Goal: Check status: Check status

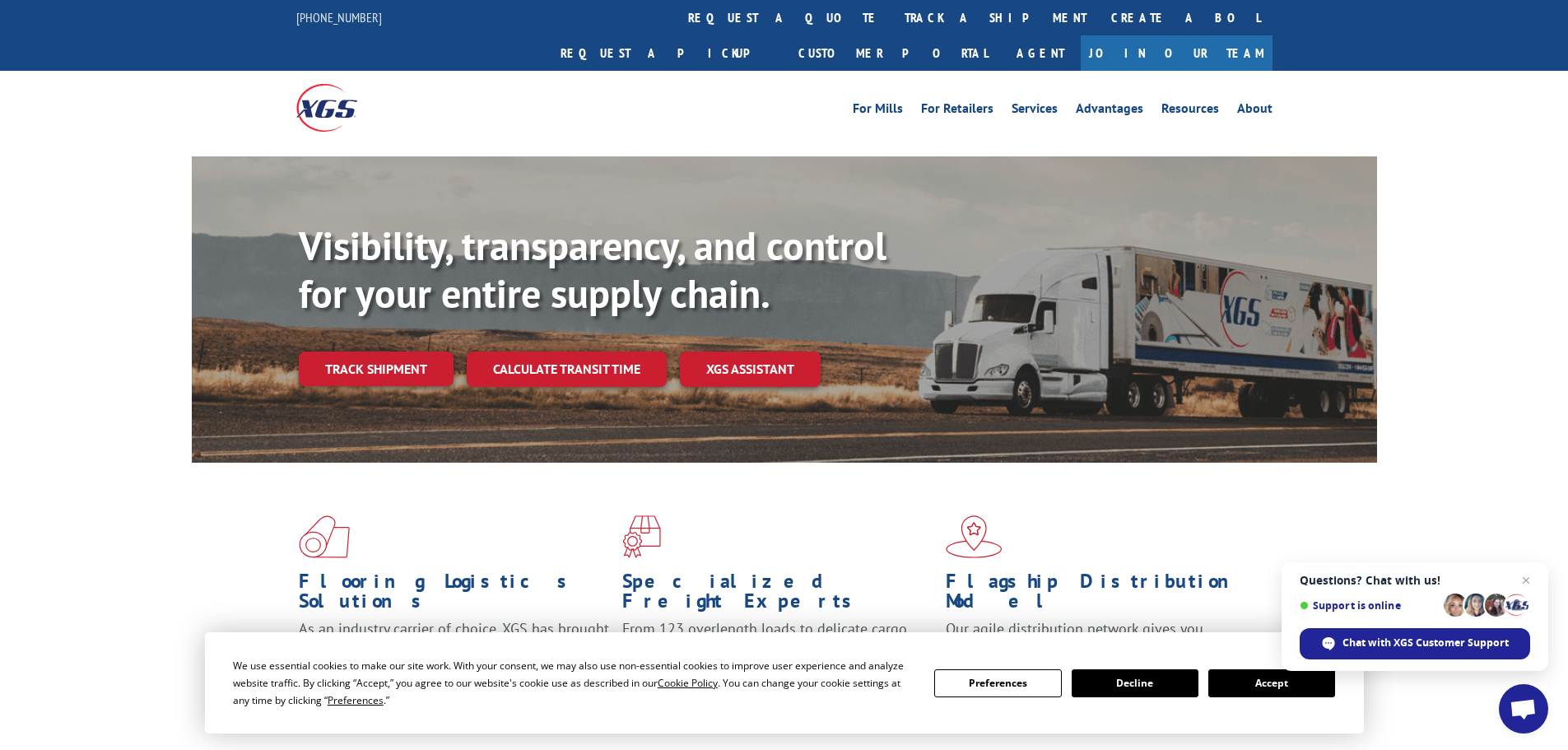
click at [353, 352] on link "Track shipment" at bounding box center [376, 369] width 155 height 35
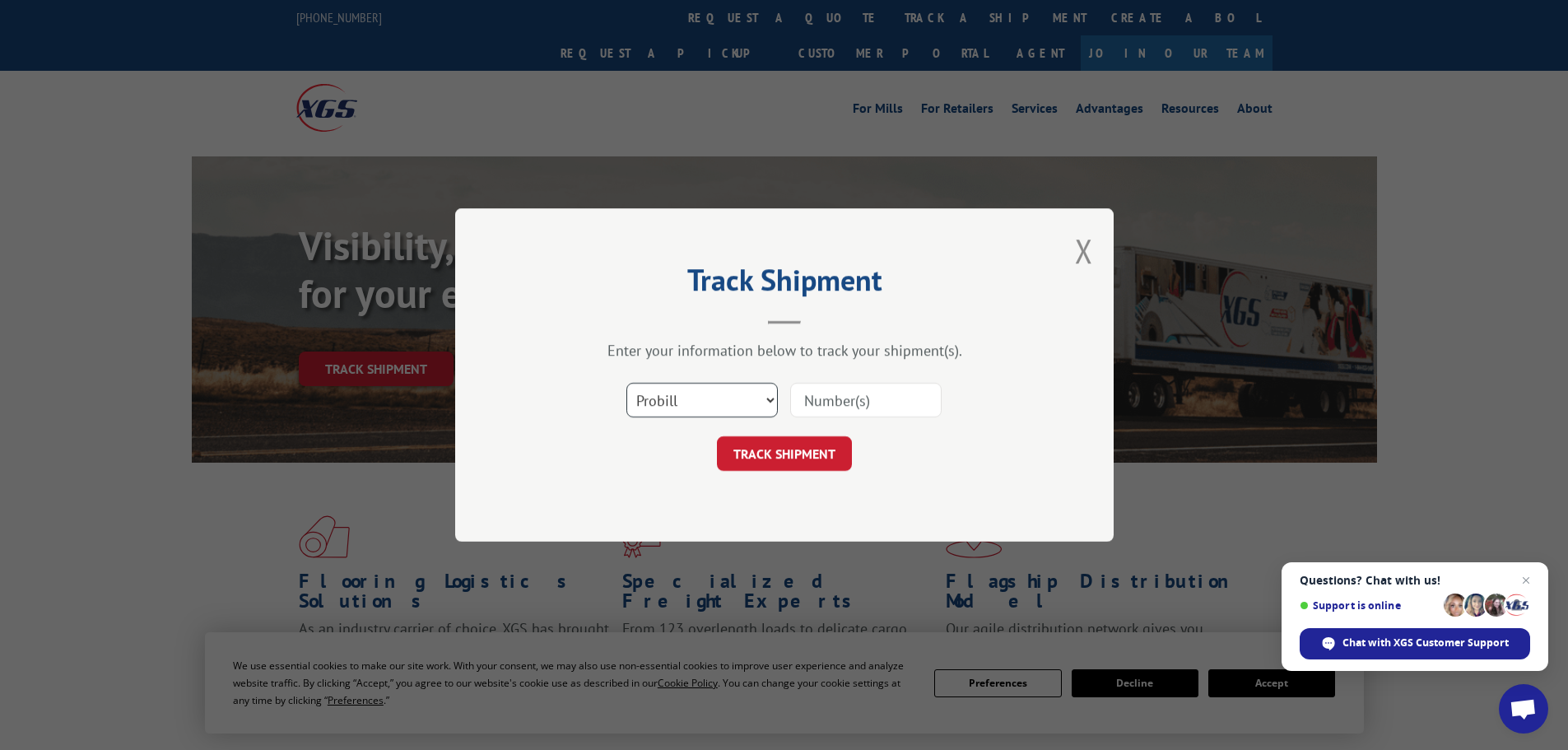
click at [695, 404] on select "Select category... Probill BOL PO" at bounding box center [702, 400] width 151 height 35
select select "bol"
click at [626, 383] on select "Select category... Probill BOL PO" at bounding box center [702, 400] width 151 height 35
click at [841, 397] on input at bounding box center [866, 400] width 151 height 35
paste input "51500879"
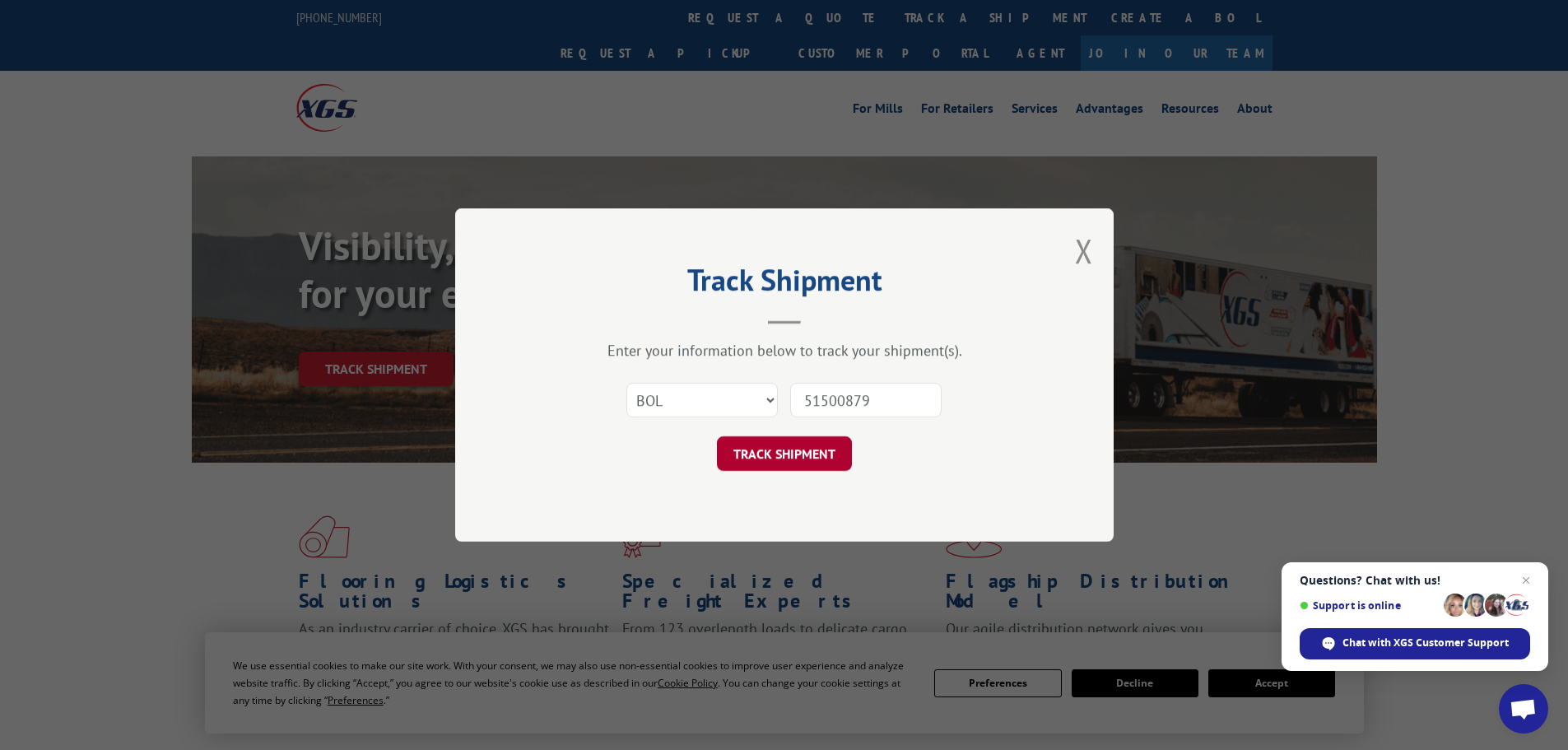
type input "51500879"
click at [772, 458] on button "TRACK SHIPMENT" at bounding box center [784, 454] width 135 height 35
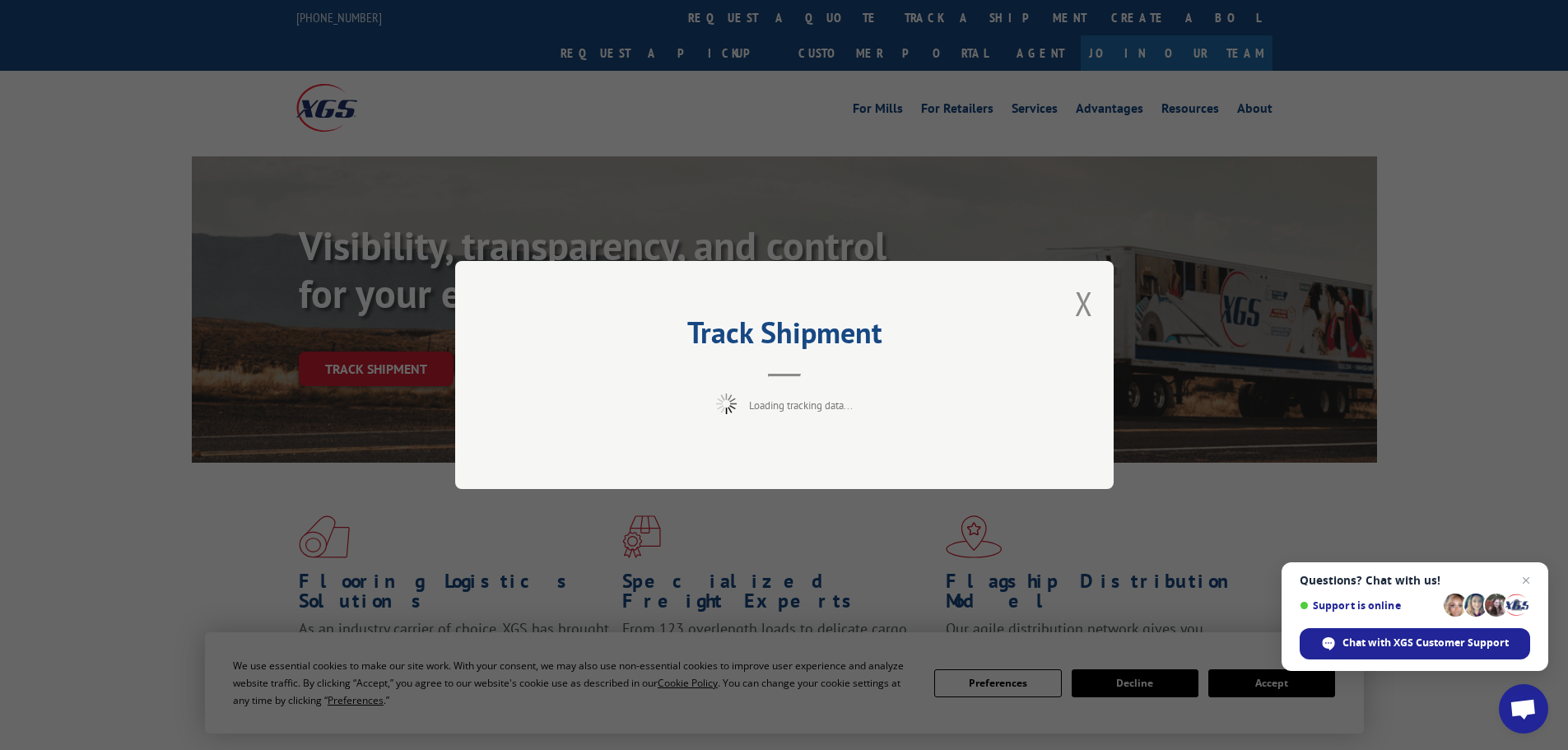
drag, startPoint x: 1525, startPoint y: 576, endPoint x: 1518, endPoint y: 584, distance: 10.6
click at [1526, 576] on span "Close chat" at bounding box center [1526, 580] width 20 height 20
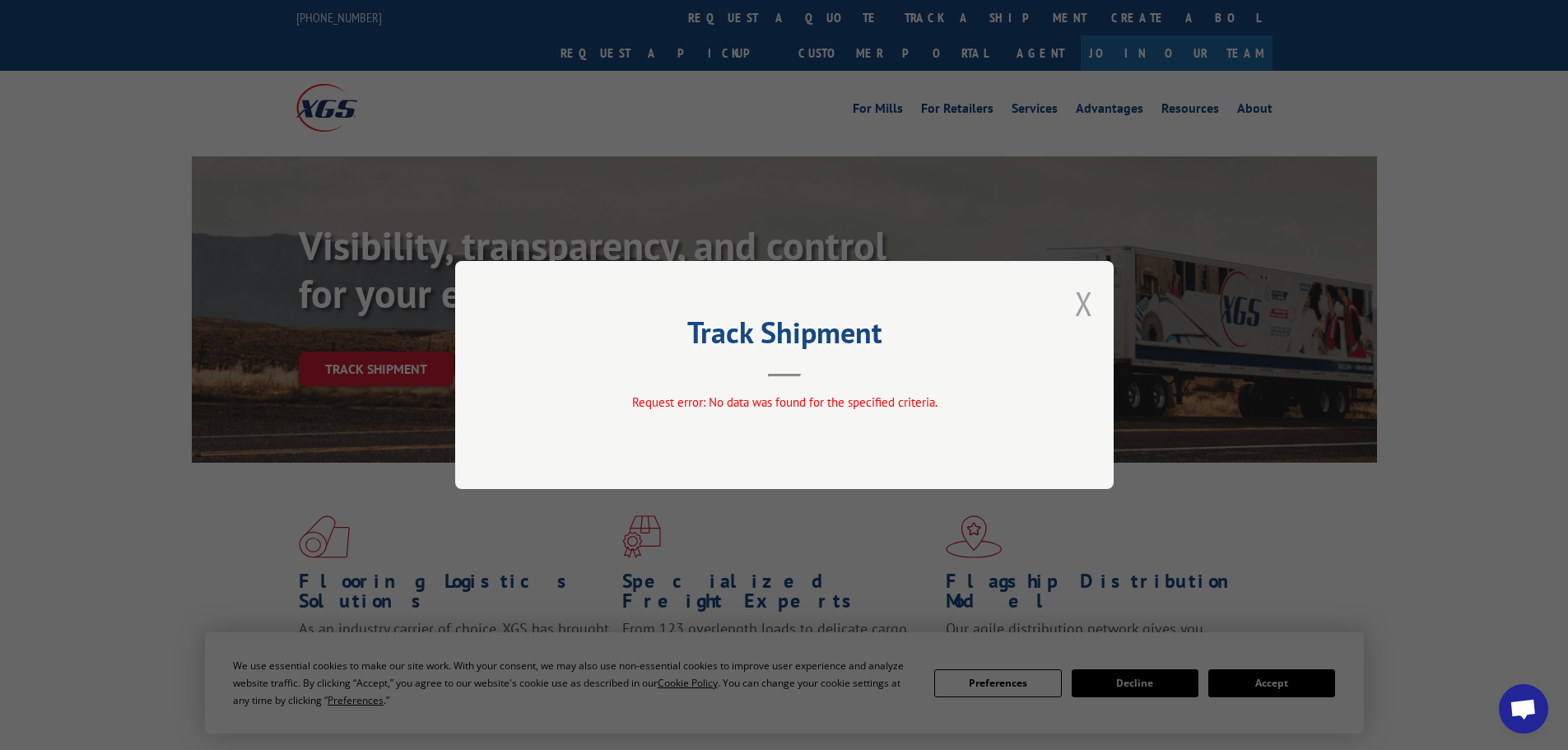
click at [1091, 297] on button "Close modal" at bounding box center [1084, 303] width 18 height 44
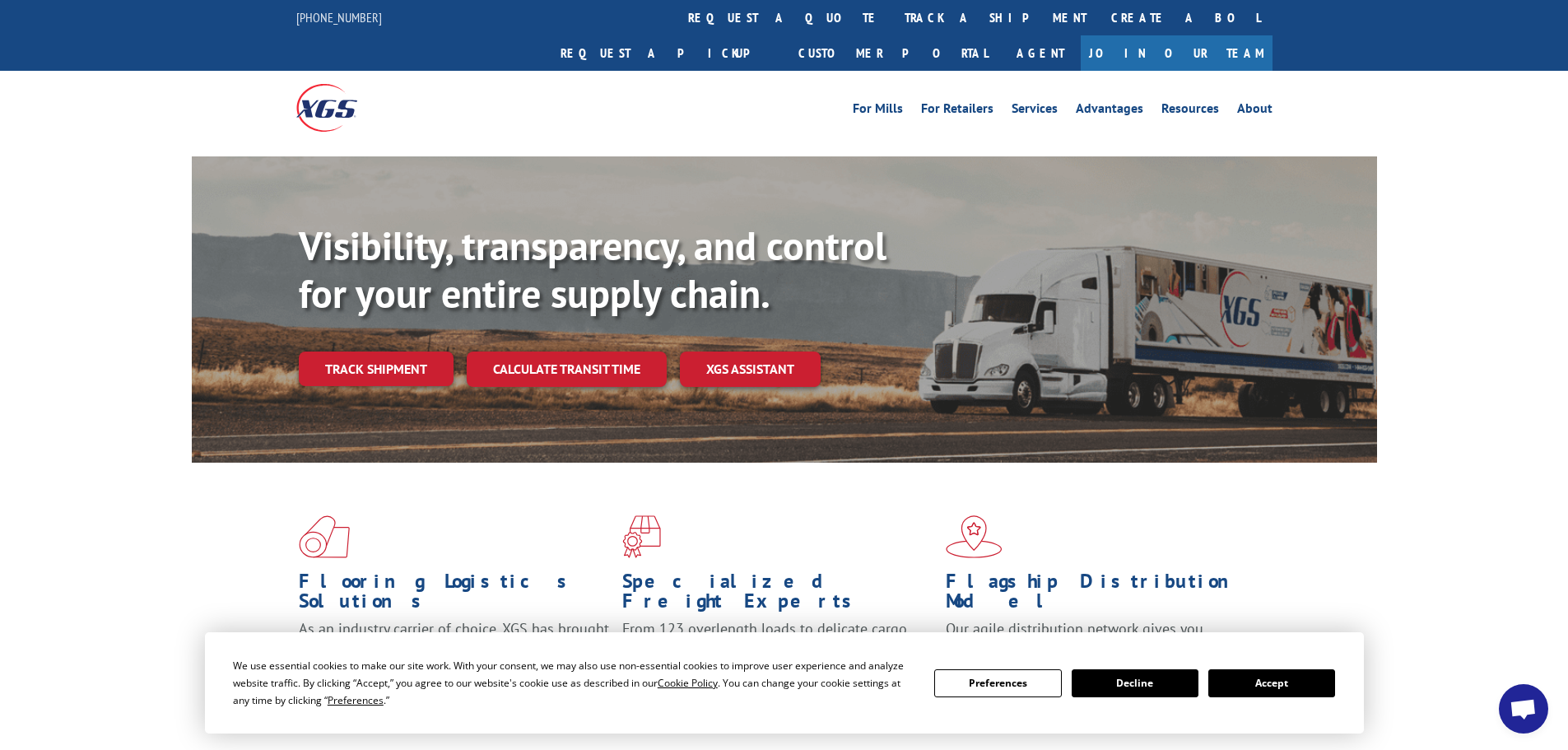
click at [1252, 685] on button "Accept" at bounding box center [1271, 683] width 127 height 28
